Goal: Task Accomplishment & Management: Complete application form

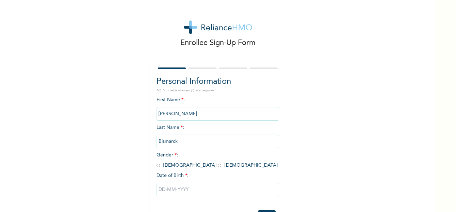
scroll to position [28, 0]
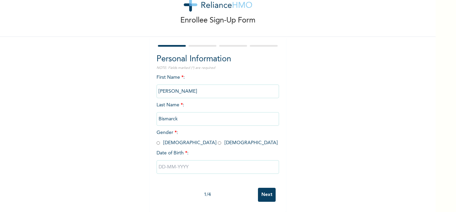
click at [157, 139] on input "radio" at bounding box center [158, 142] width 3 height 6
radio input "true"
click at [160, 162] on input "text" at bounding box center [218, 167] width 122 height 14
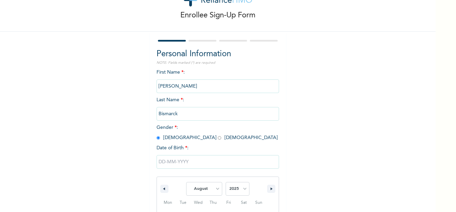
scroll to position [98, 0]
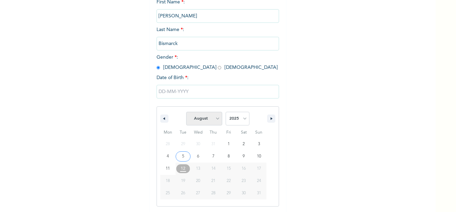
click at [215, 118] on select "January February March April May June July August September October November De…" at bounding box center [204, 119] width 36 height 14
select select "2"
click at [186, 112] on select "January February March April May June July August September October November De…" at bounding box center [204, 119] width 36 height 14
type input "[DATE]"
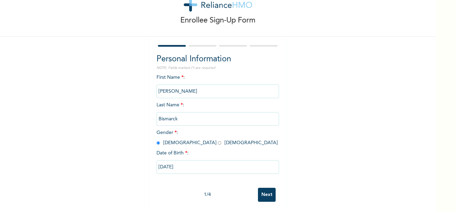
click at [187, 160] on input "[DATE]" at bounding box center [218, 167] width 122 height 14
select select "2"
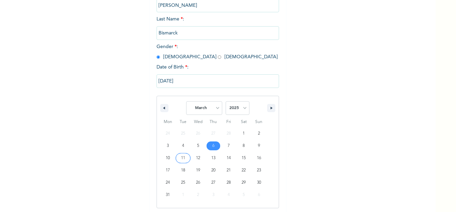
scroll to position [110, 0]
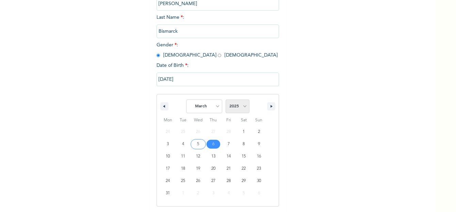
click at [239, 104] on select "2025 2024 2023 2022 2021 2020 2019 2018 2017 2016 2015 2014 2013 2012 2011 2010…" at bounding box center [238, 106] width 24 height 14
click at [242, 105] on select "2025 2024 2023 2022 2021 2020 2019 2018 2017 2016 2015 2014 2013 2012 2011 2010…" at bounding box center [238, 106] width 24 height 14
select select "1990"
click at [226, 100] on select "2025 2024 2023 2022 2021 2020 2019 2018 2017 2016 2015 2014 2013 2012 2011 2010…" at bounding box center [238, 106] width 24 height 14
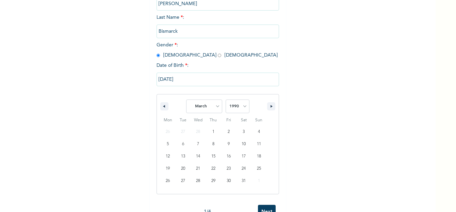
click at [184, 79] on input "[DATE]" at bounding box center [218, 79] width 122 height 14
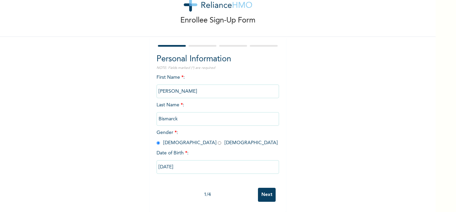
click at [180, 161] on input "[DATE]" at bounding box center [218, 167] width 122 height 14
select select "2"
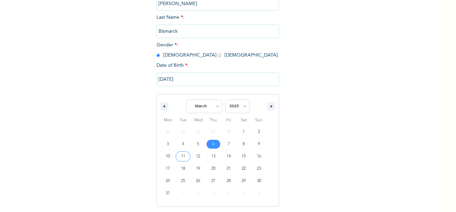
type input "[DATE]"
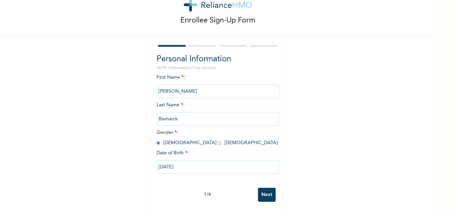
click at [181, 160] on input "[DATE]" at bounding box center [218, 167] width 122 height 14
select select "2"
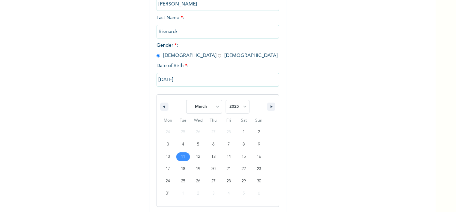
scroll to position [110, 0]
click at [243, 106] on select "2025 2024 2023 2022 2021 2020 2019 2018 2017 2016 2015 2014 2013 2012 2011 2010…" at bounding box center [238, 106] width 24 height 14
select select "1990"
click at [226, 100] on select "2025 2024 2023 2022 2021 2020 2019 2018 2017 2016 2015 2014 2013 2012 2011 2010…" at bounding box center [238, 106] width 24 height 14
type input "[DATE]"
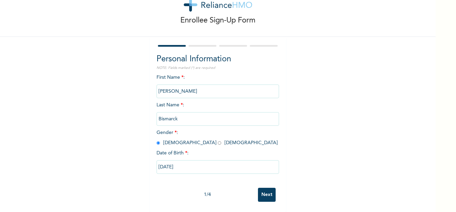
scroll to position [28, 0]
click at [184, 161] on input "[DATE]" at bounding box center [218, 167] width 122 height 14
select select "2"
select select "1990"
click at [264, 188] on input "Next" at bounding box center [267, 194] width 18 height 14
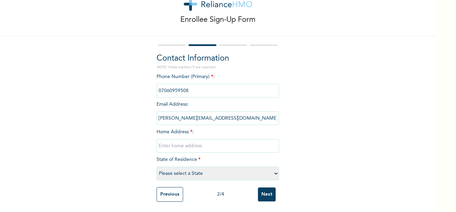
click at [176, 139] on input "text" at bounding box center [218, 146] width 122 height 14
type input "4"
type input "Flat [STREET_ADDRESS]"
click at [274, 167] on select "Please select a State [PERSON_NAME] (FCT) [PERSON_NAME] Ibom [GEOGRAPHIC_DATA] …" at bounding box center [218, 173] width 122 height 14
select select "25"
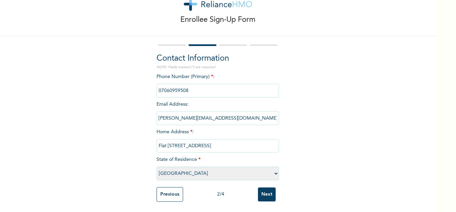
click at [157, 166] on select "Please select a State [PERSON_NAME] (FCT) [PERSON_NAME] Ibom [GEOGRAPHIC_DATA] …" at bounding box center [218, 173] width 122 height 14
click at [268, 187] on input "Next" at bounding box center [267, 194] width 18 height 14
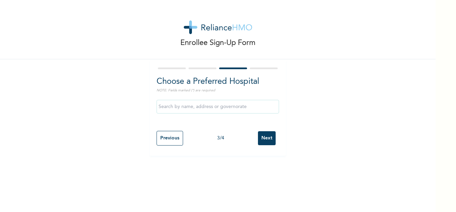
scroll to position [0, 0]
click at [200, 109] on input "text" at bounding box center [218, 107] width 122 height 14
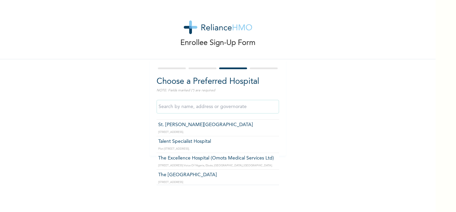
scroll to position [875, 0]
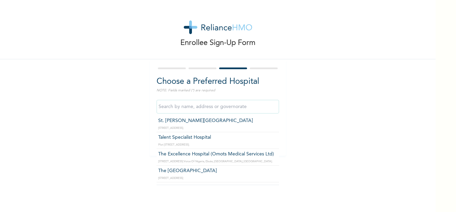
click at [327, 154] on div "Enrollee Sign-Up Form Choose a Preferred Hospital NOTE: Fields marked (*) are r…" at bounding box center [218, 77] width 436 height 155
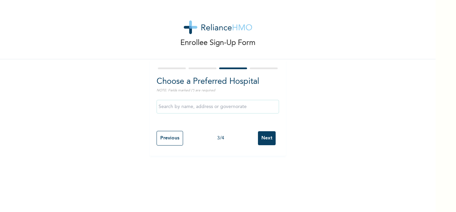
click at [261, 136] on input "Next" at bounding box center [267, 138] width 18 height 14
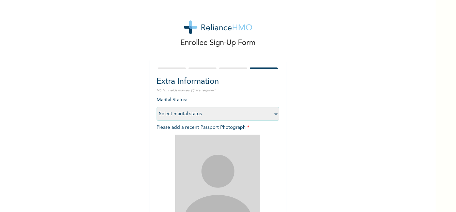
click at [274, 112] on select "Select marital status [DEMOGRAPHIC_DATA] Married [DEMOGRAPHIC_DATA] Widow/[DEMO…" at bounding box center [218, 114] width 122 height 14
select select "1"
click at [157, 107] on select "Select marital status [DEMOGRAPHIC_DATA] Married [DEMOGRAPHIC_DATA] Widow/[DEMO…" at bounding box center [218, 114] width 122 height 14
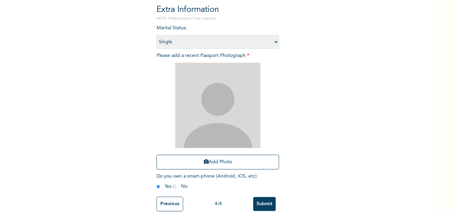
scroll to position [86, 0]
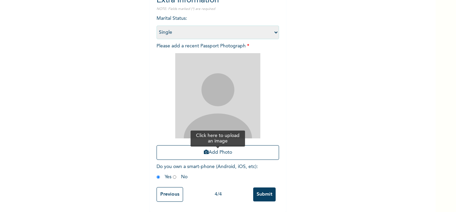
click at [225, 146] on button "Add Photo" at bounding box center [218, 152] width 122 height 15
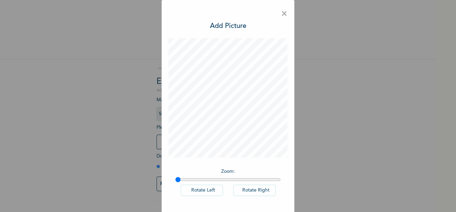
scroll to position [0, 0]
drag, startPoint x: 184, startPoint y: 177, endPoint x: 199, endPoint y: 177, distance: 15.0
type input "1.23"
click at [199, 177] on input "range" at bounding box center [227, 179] width 105 height 5
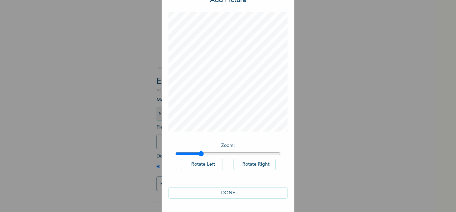
click at [228, 189] on button "DONE" at bounding box center [227, 192] width 119 height 11
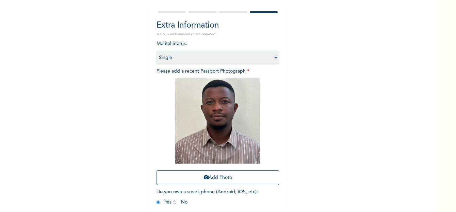
scroll to position [86, 0]
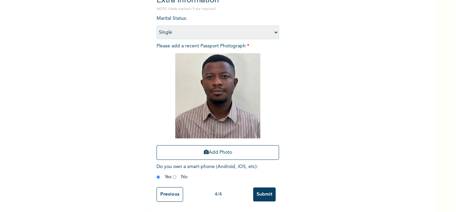
click at [261, 189] on input "Submit" at bounding box center [264, 194] width 22 height 14
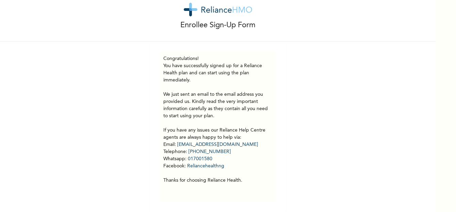
scroll to position [0, 0]
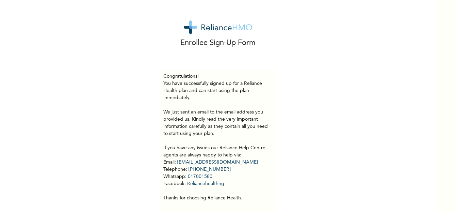
click at [213, 28] on img at bounding box center [218, 27] width 68 height 14
click at [206, 28] on img at bounding box center [218, 27] width 68 height 14
